Goal: Task Accomplishment & Management: Use online tool/utility

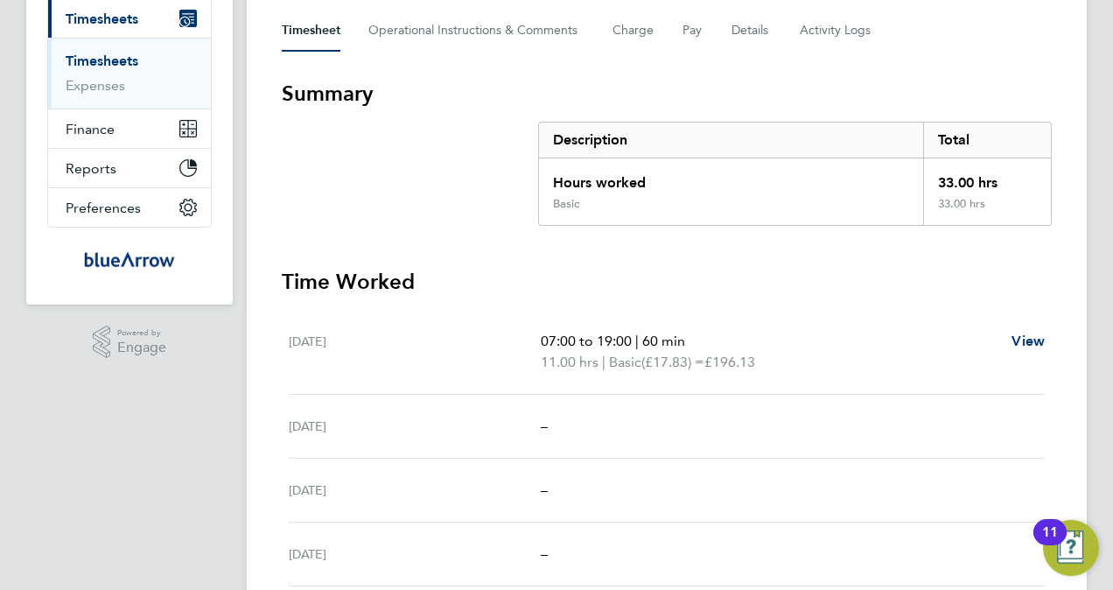
scroll to position [87, 0]
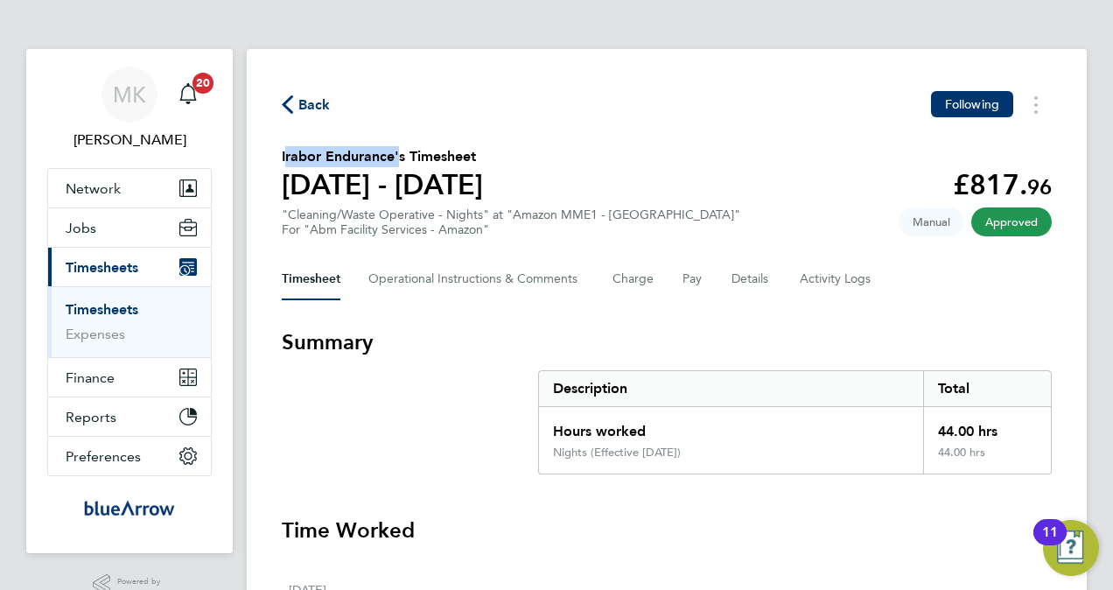
drag, startPoint x: 391, startPoint y: 155, endPoint x: 273, endPoint y: 162, distance: 118.3
drag, startPoint x: 273, startPoint y: 162, endPoint x: 322, endPoint y: 156, distance: 49.4
copy h2 "Irabor Endurance"
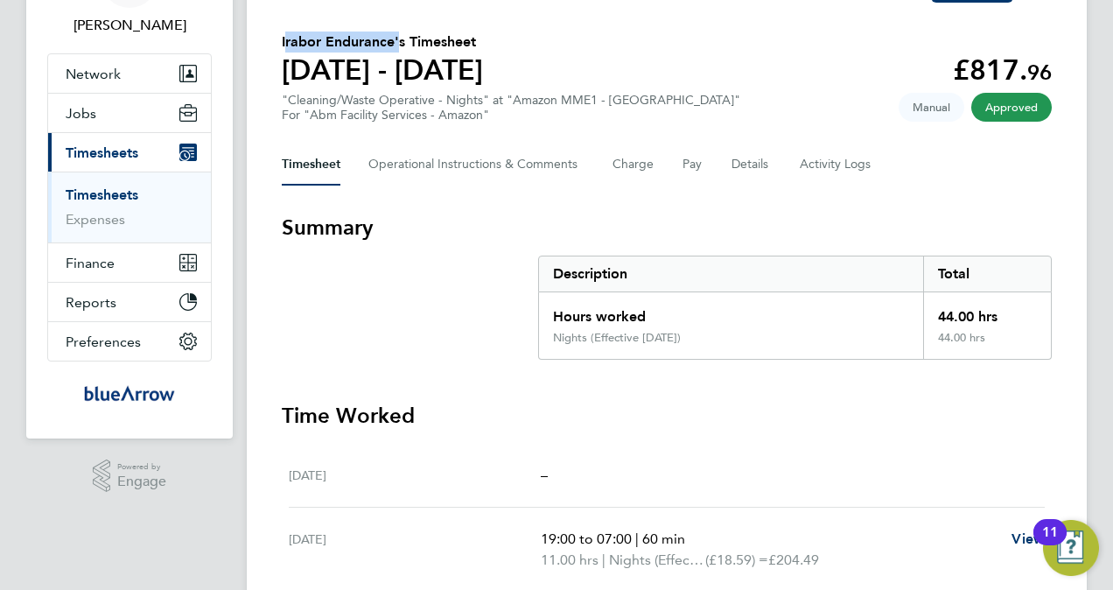
scroll to position [87, 0]
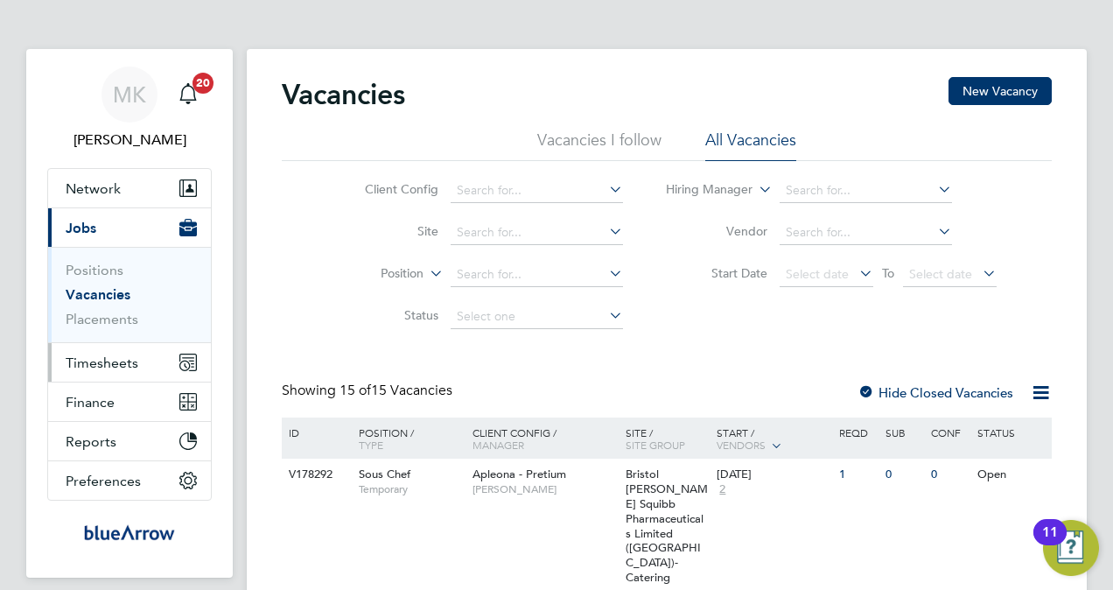
click at [119, 368] on span "Timesheets" at bounding box center [102, 362] width 73 height 17
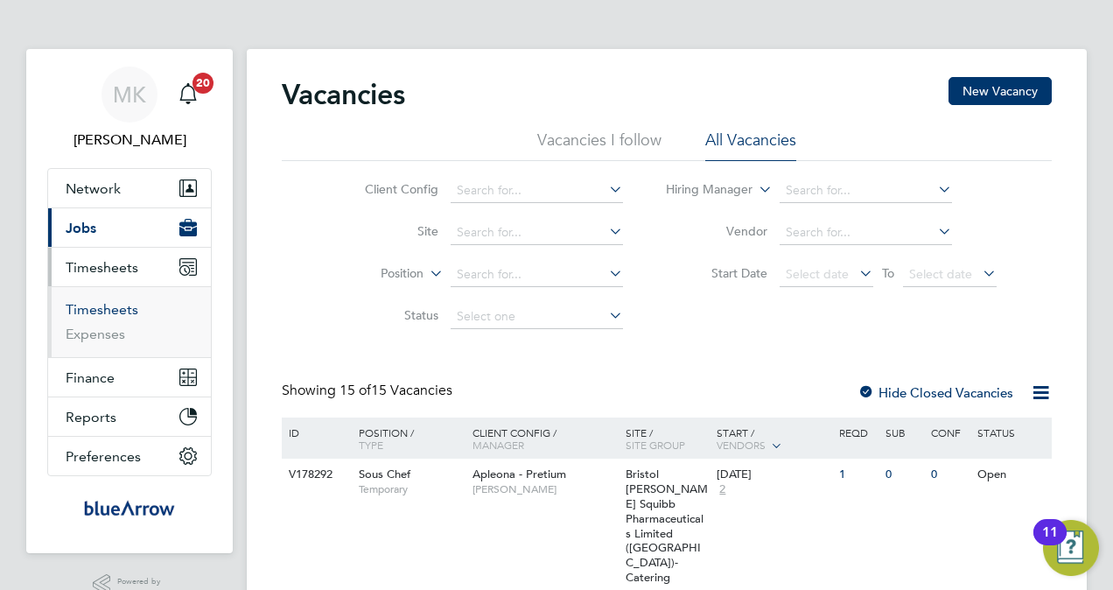
click at [117, 310] on link "Timesheets" at bounding box center [102, 309] width 73 height 17
